Goal: Find specific page/section

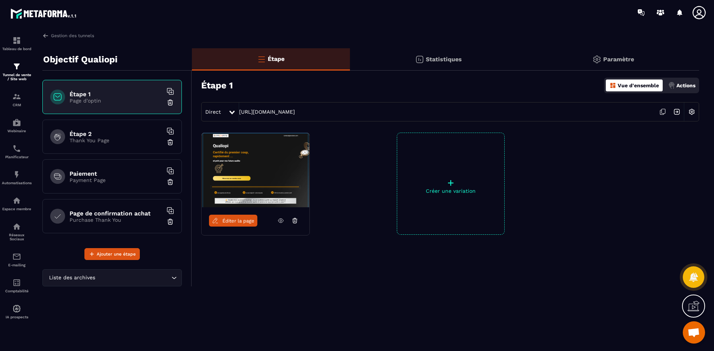
click at [244, 219] on span "Éditer la page" at bounding box center [238, 221] width 32 height 6
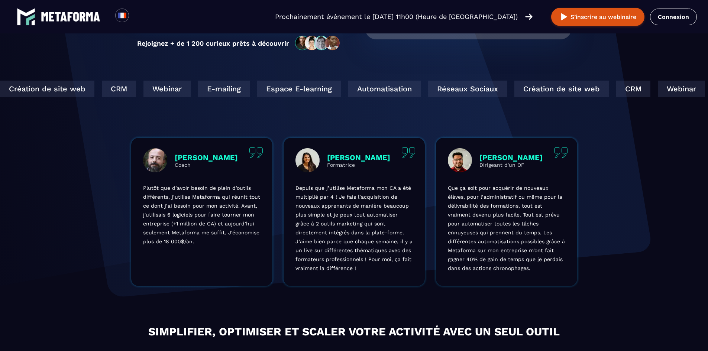
scroll to position [174, 0]
